Goal: Information Seeking & Learning: Learn about a topic

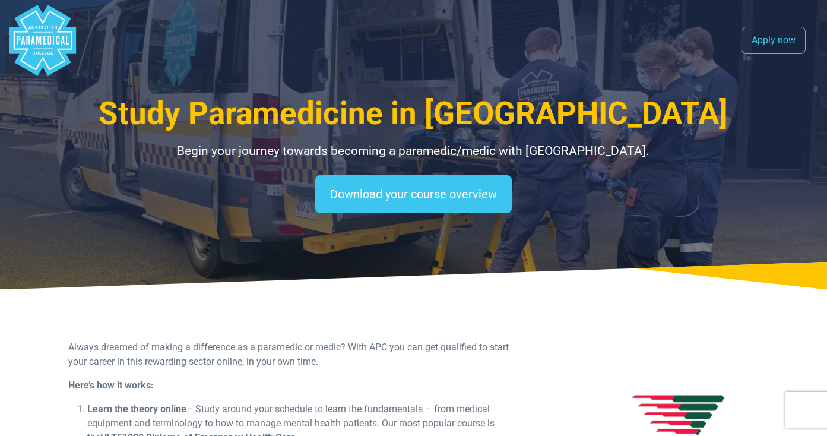
select select "**********"
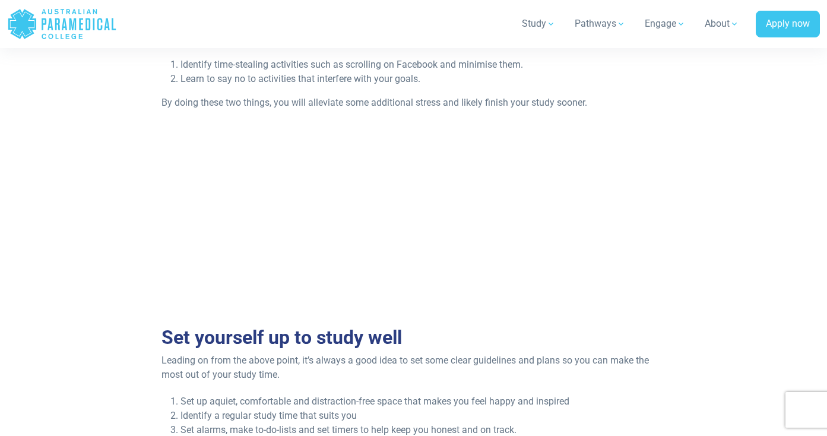
scroll to position [1508, 0]
